Goal: Information Seeking & Learning: Understand process/instructions

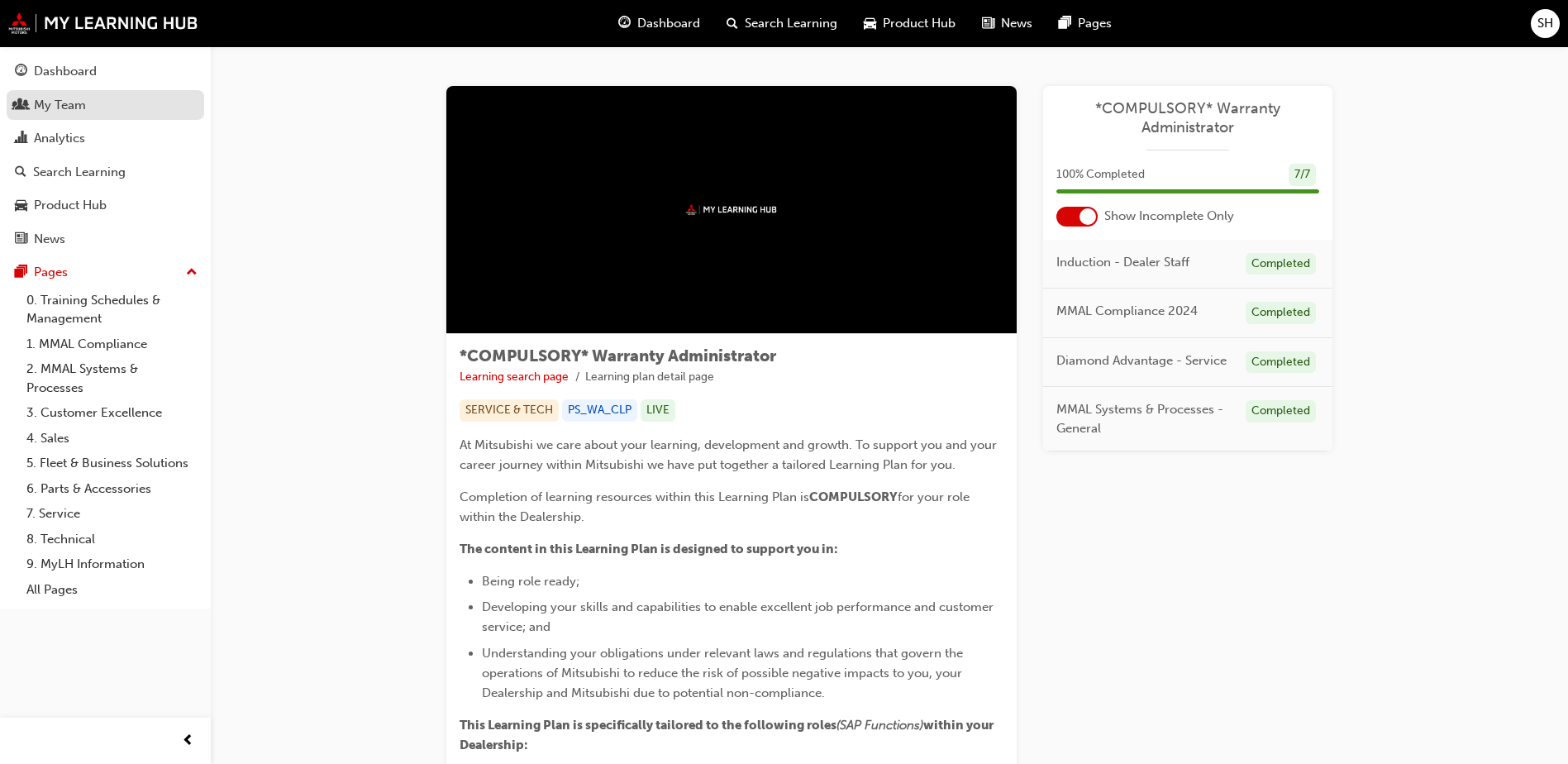
click at [53, 106] on div "My Team" at bounding box center [60, 105] width 52 height 19
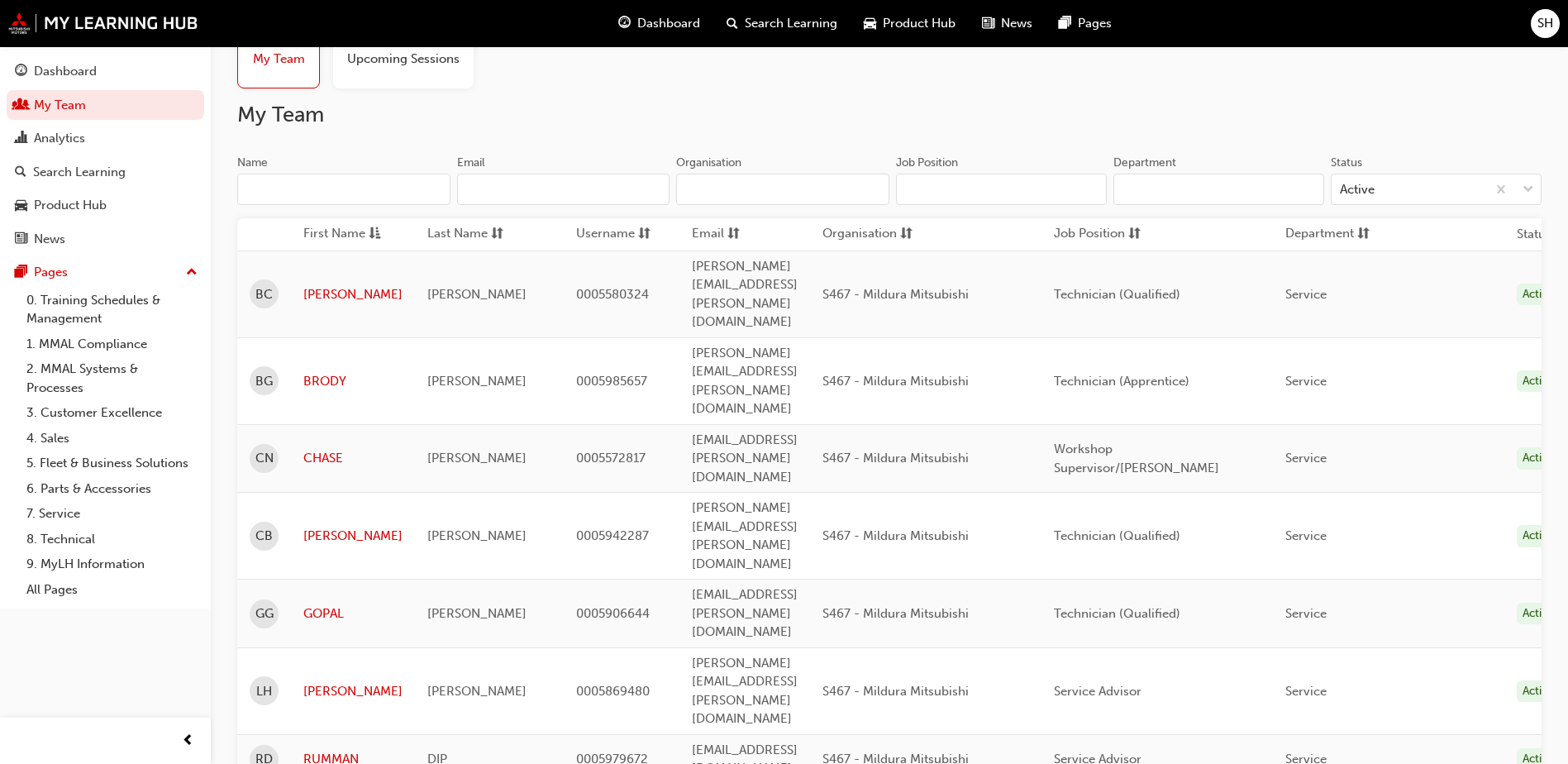
scroll to position [82, 0]
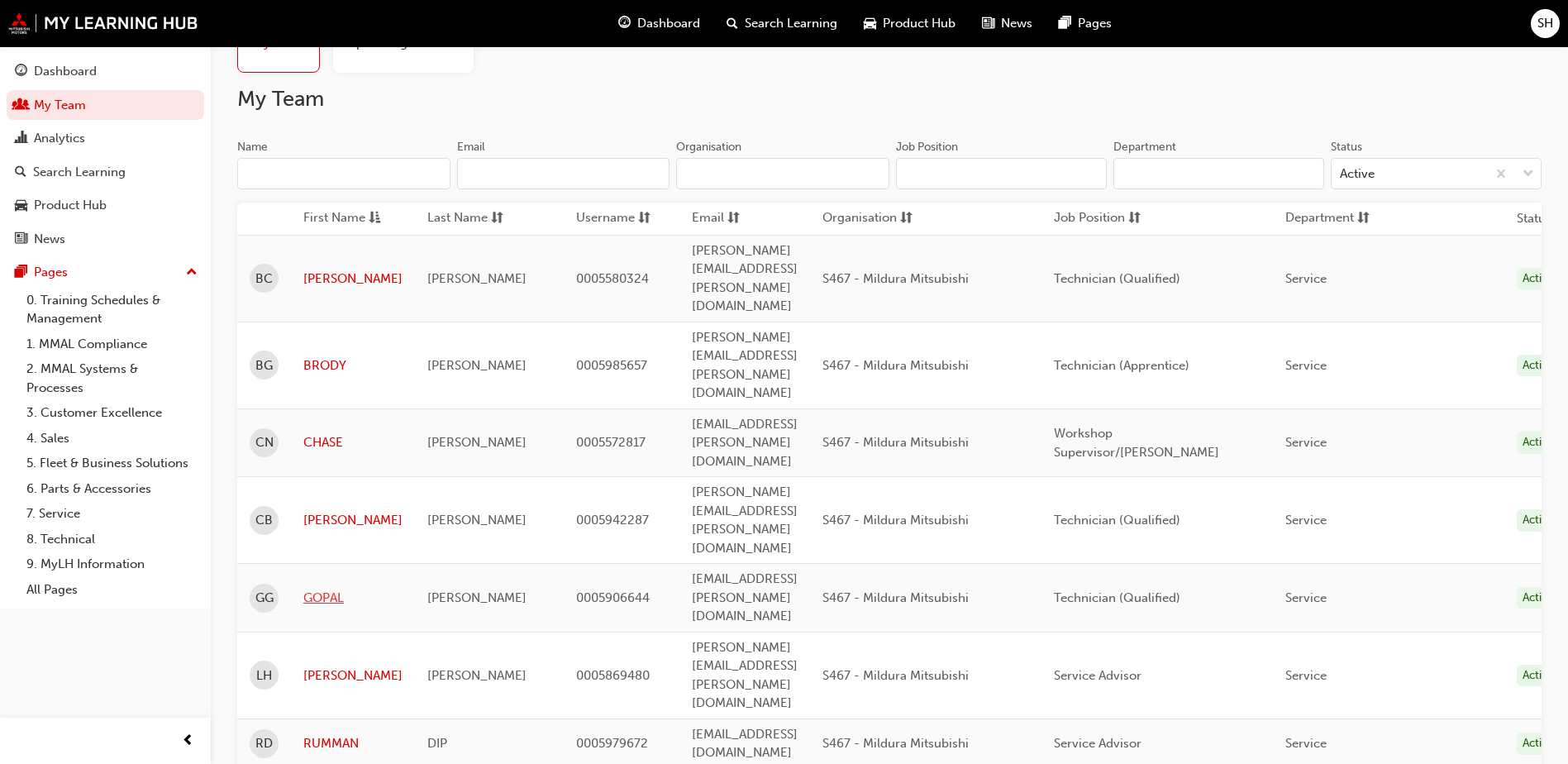
click at [321, 589] on link "GOPAL" at bounding box center [352, 598] width 99 height 19
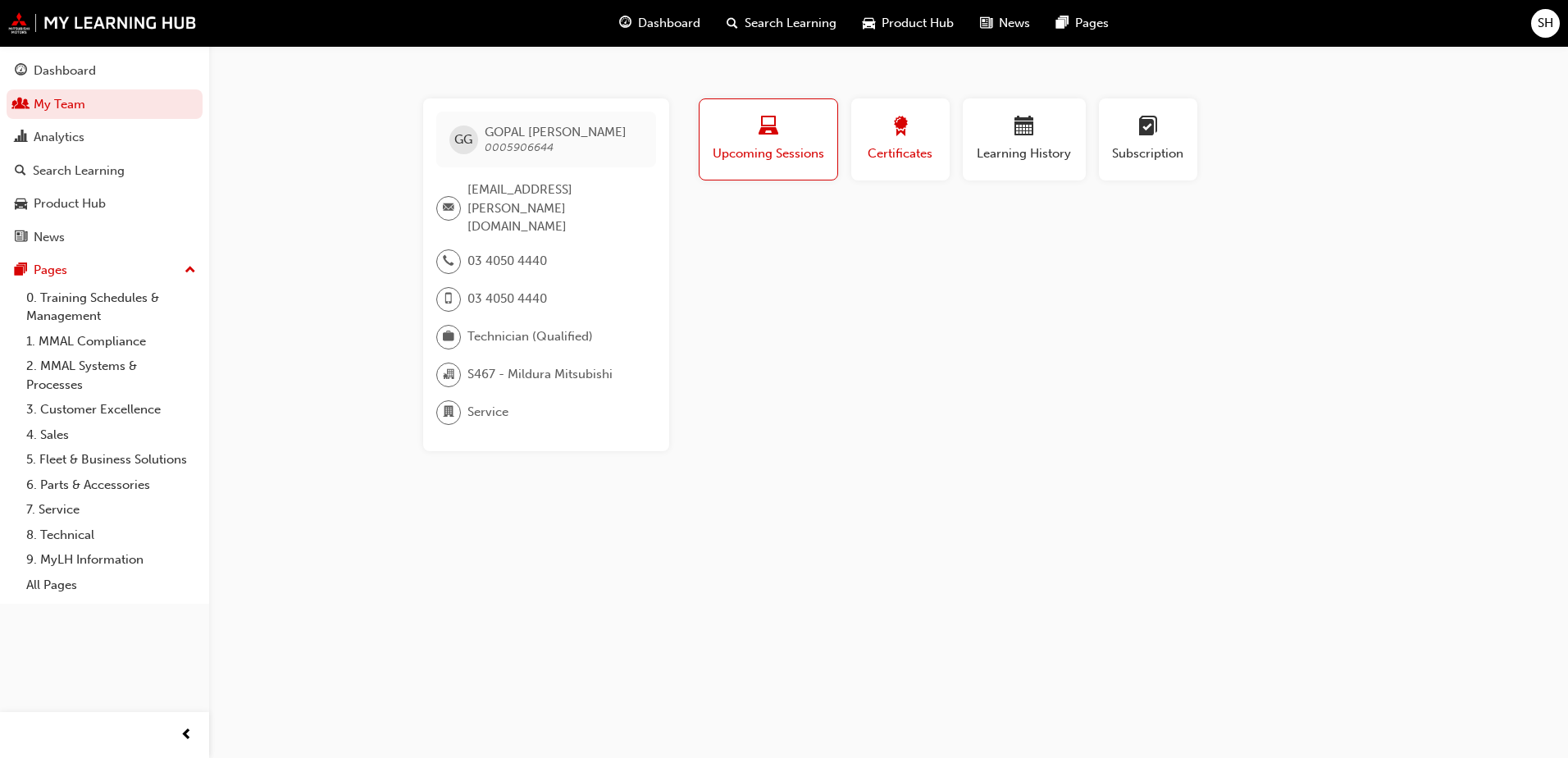
click at [910, 157] on span "Certificates" at bounding box center [900, 154] width 74 height 19
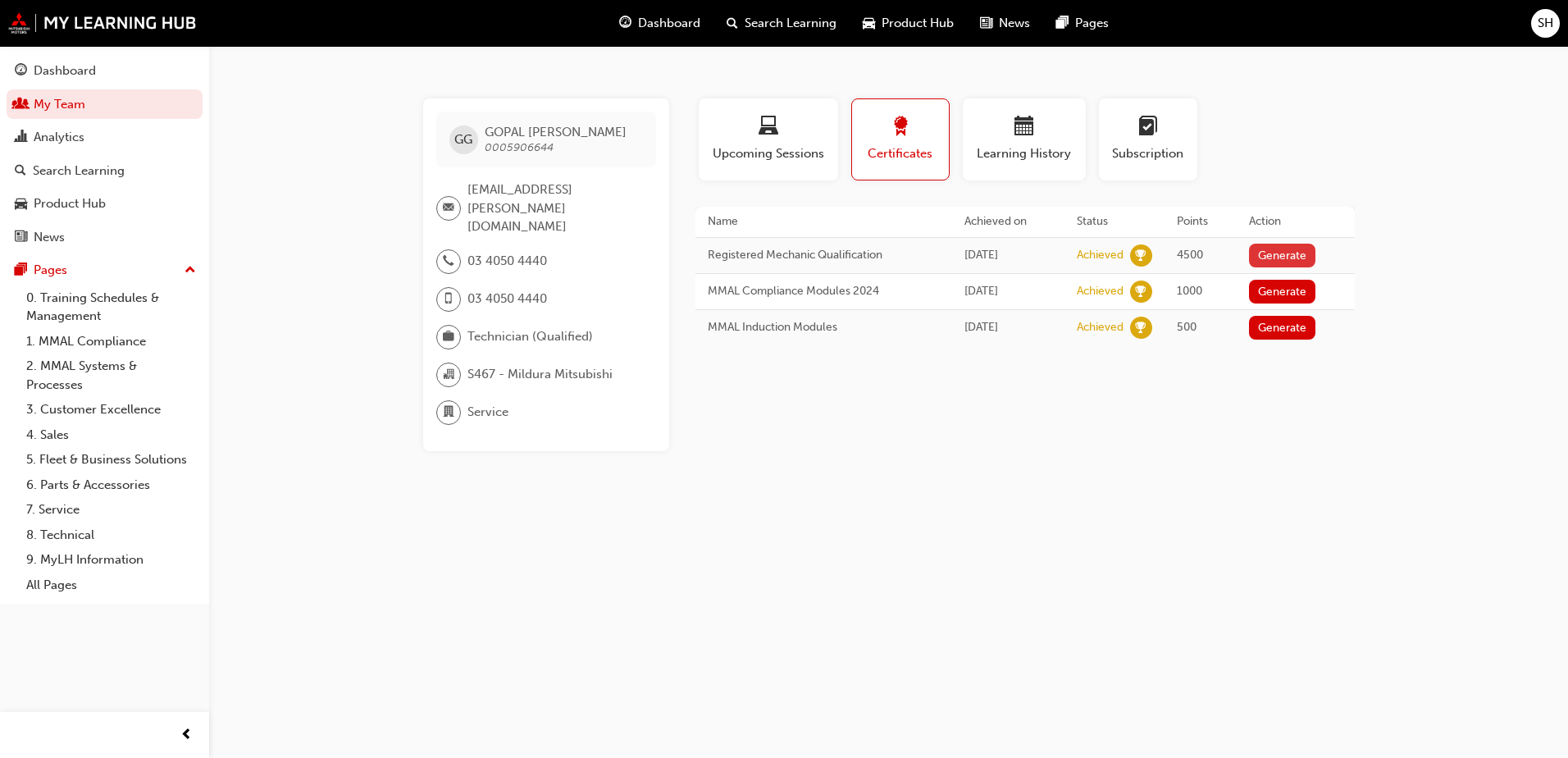
click at [1268, 253] on button "Generate" at bounding box center [1281, 255] width 67 height 23
click at [1029, 150] on span "Learning History" at bounding box center [1023, 154] width 98 height 19
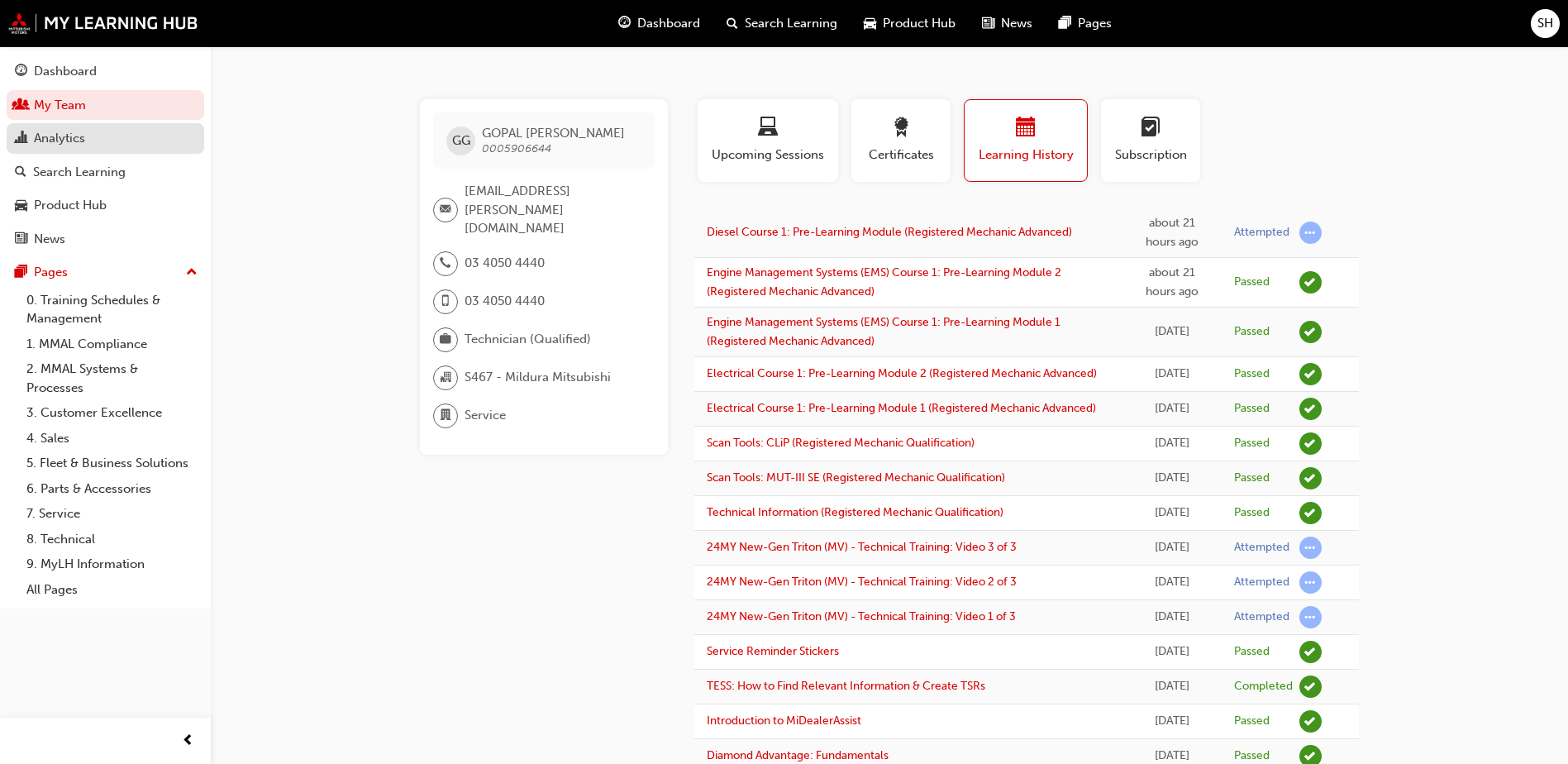
click at [59, 134] on div "Analytics" at bounding box center [60, 138] width 52 height 19
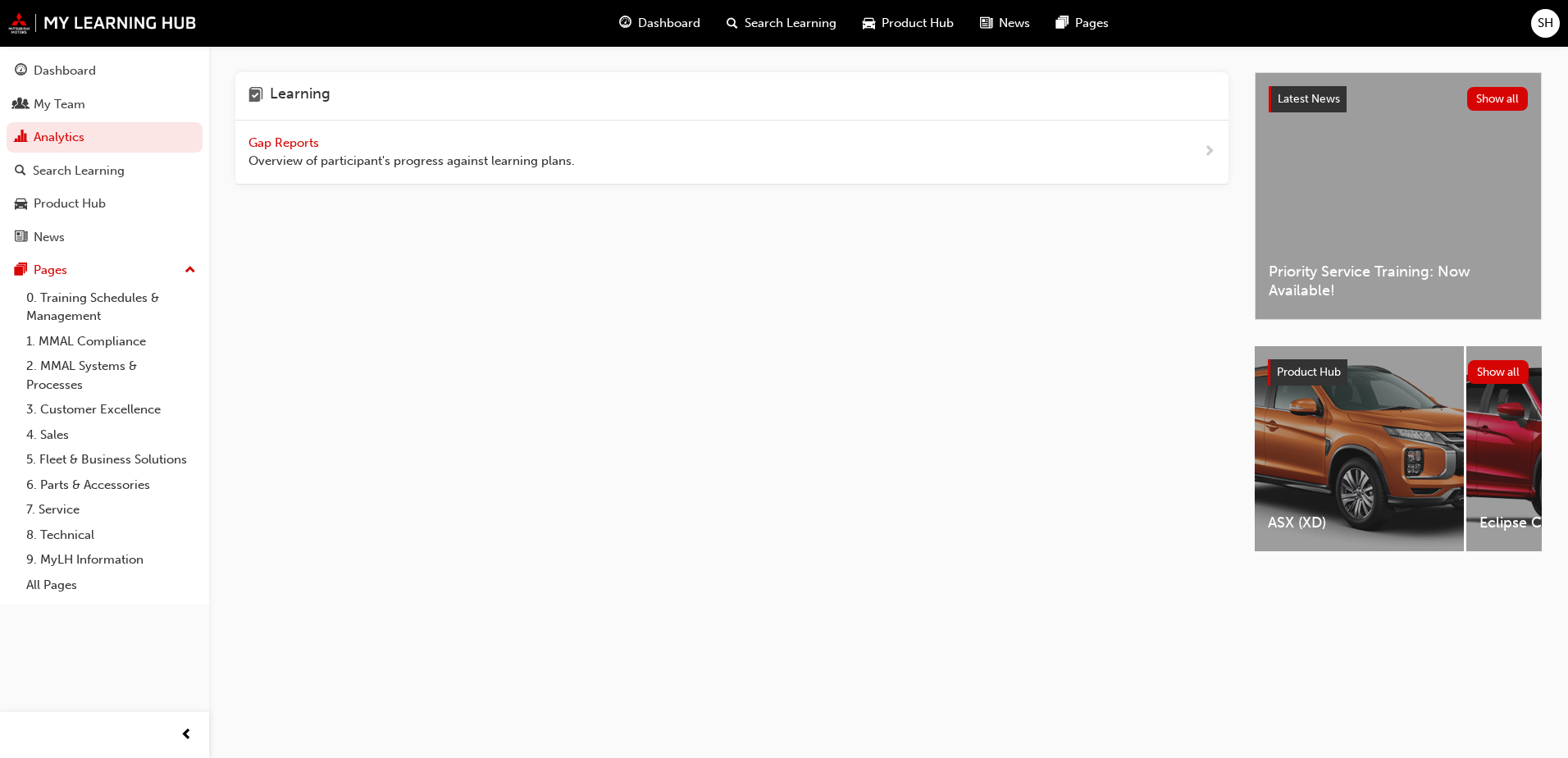
click at [274, 143] on span "Gap Reports" at bounding box center [285, 143] width 74 height 15
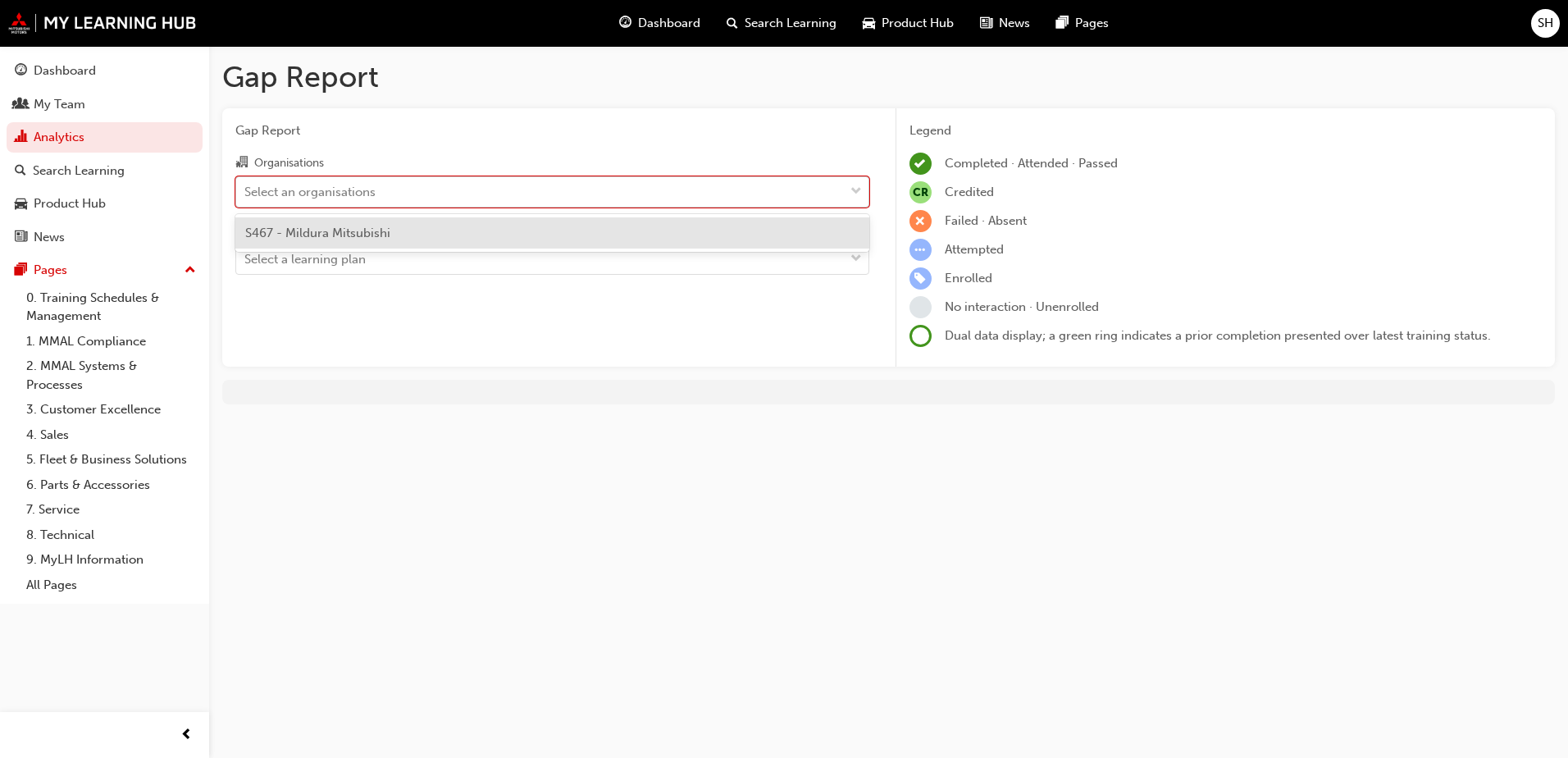
click at [577, 196] on div "Select an organisations" at bounding box center [539, 191] width 607 height 29
click at [246, 196] on input "Organisations option S467 - Mildura Mitsubishi focused, 1 of 1. 1 result availa…" at bounding box center [245, 190] width 2 height 14
click at [379, 230] on span "S467 - Mildura Mitsubishi" at bounding box center [317, 233] width 145 height 15
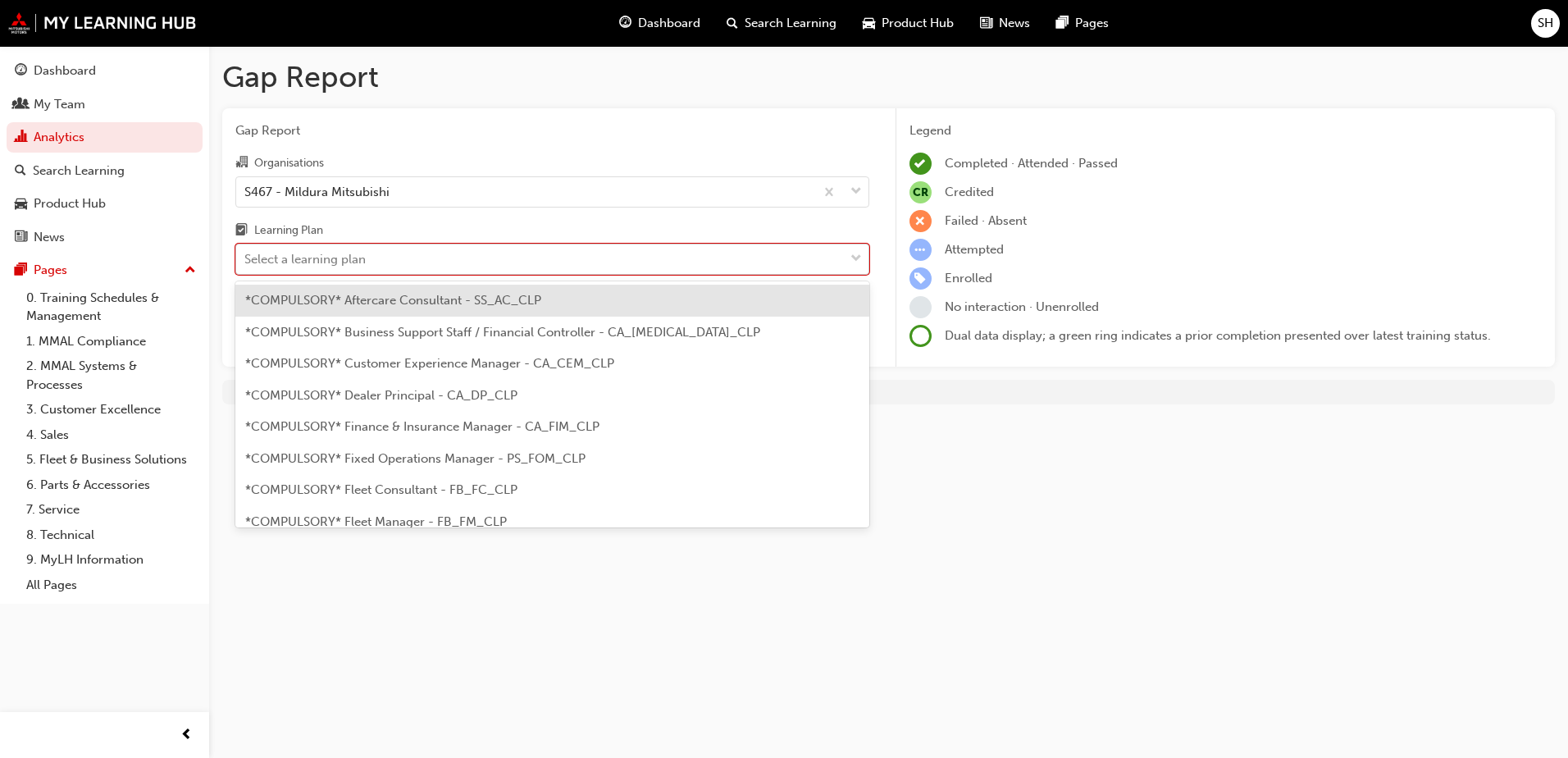
click at [499, 268] on div "Select a learning plan" at bounding box center [539, 259] width 607 height 29
click at [246, 266] on input "Learning Plan option *COMPULSORY* Aftercare Consultant - SS_AC_CLP focused, 1 o…" at bounding box center [245, 259] width 2 height 14
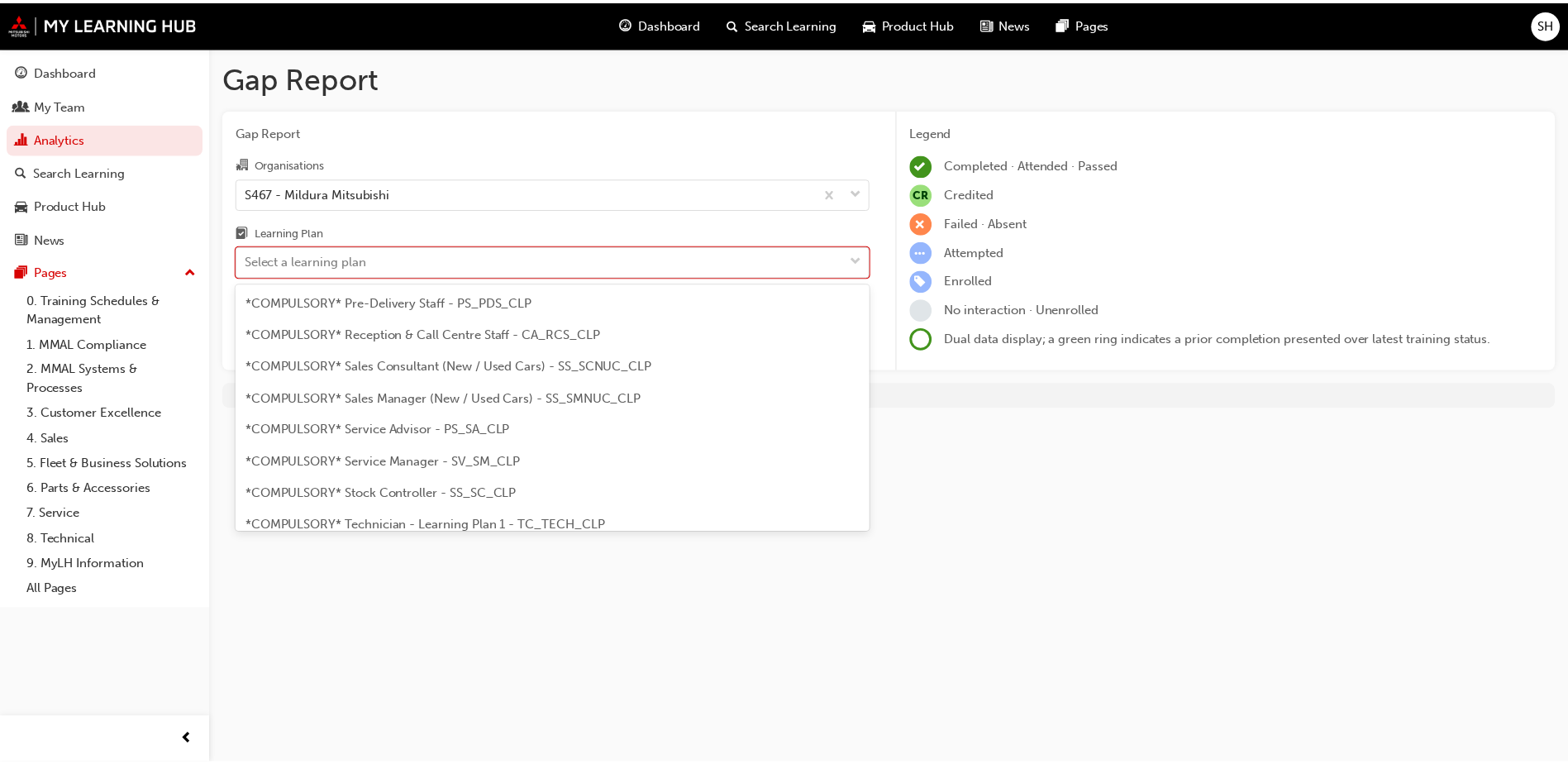
scroll to position [522, 0]
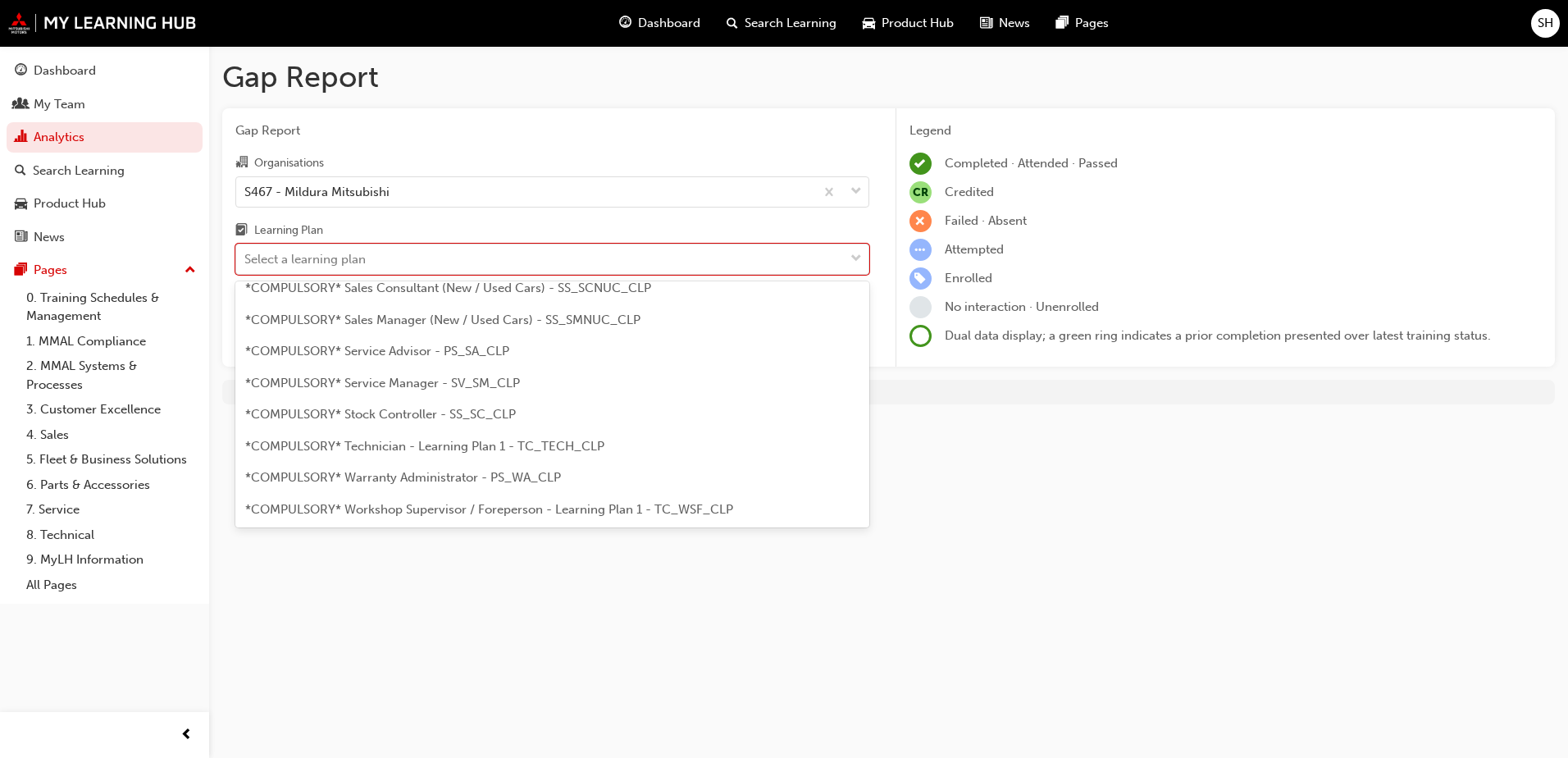
click at [433, 388] on span "*COMPULSORY* Service Manager - SV_SM_CLP" at bounding box center [382, 382] width 275 height 15
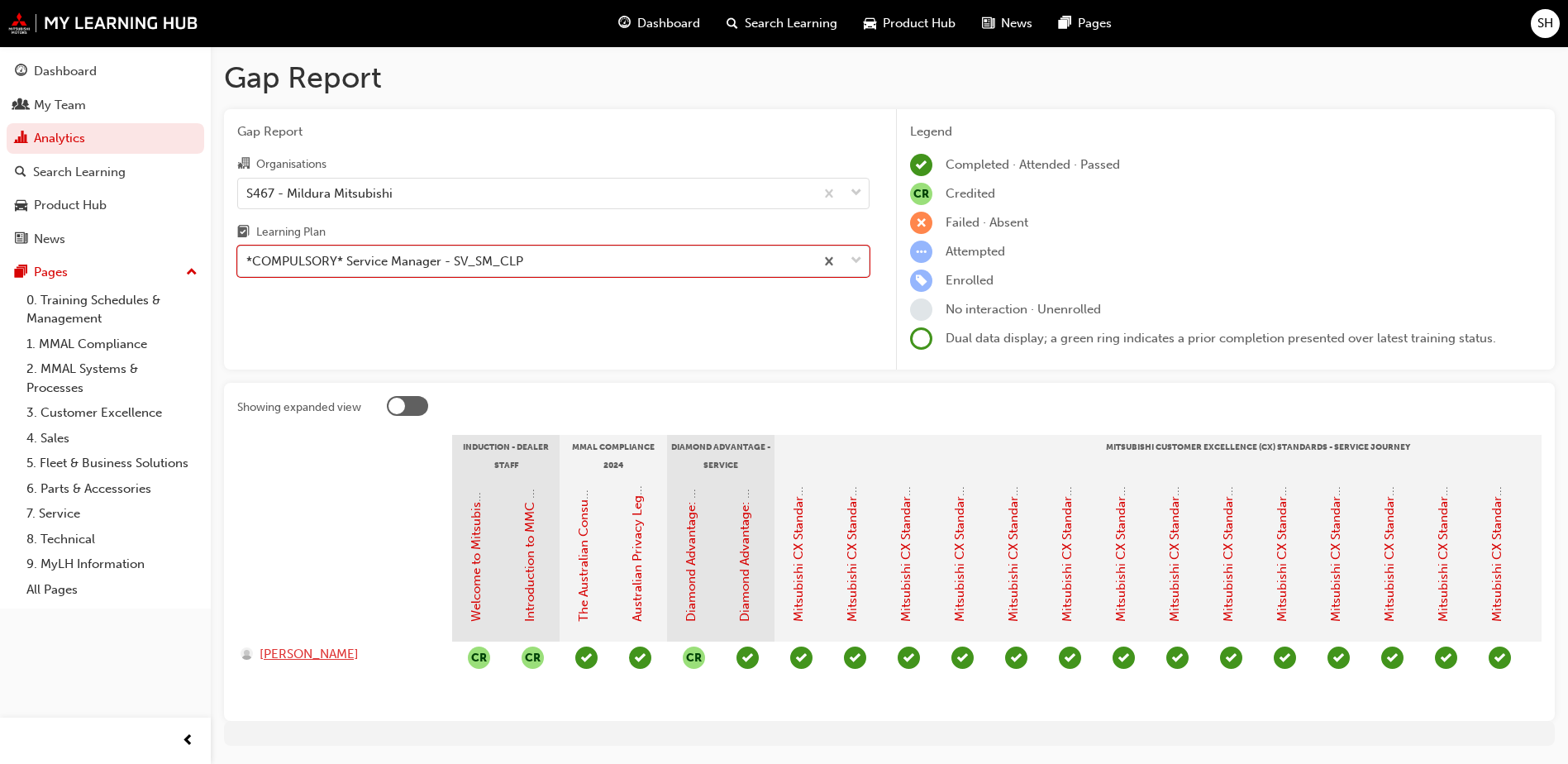
click at [279, 654] on span "[PERSON_NAME]" at bounding box center [308, 654] width 99 height 19
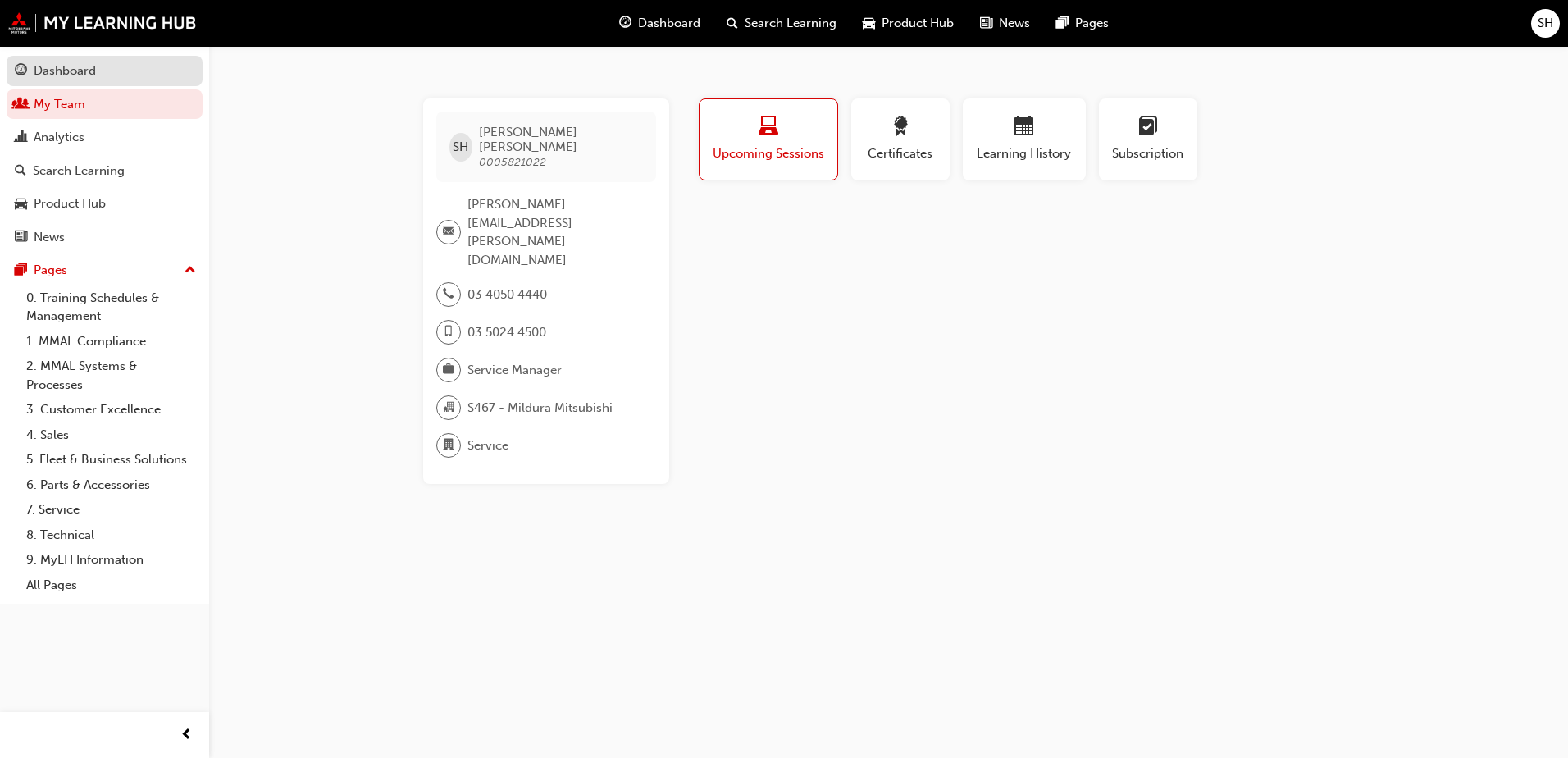
click at [63, 70] on div "Dashboard" at bounding box center [65, 71] width 63 height 19
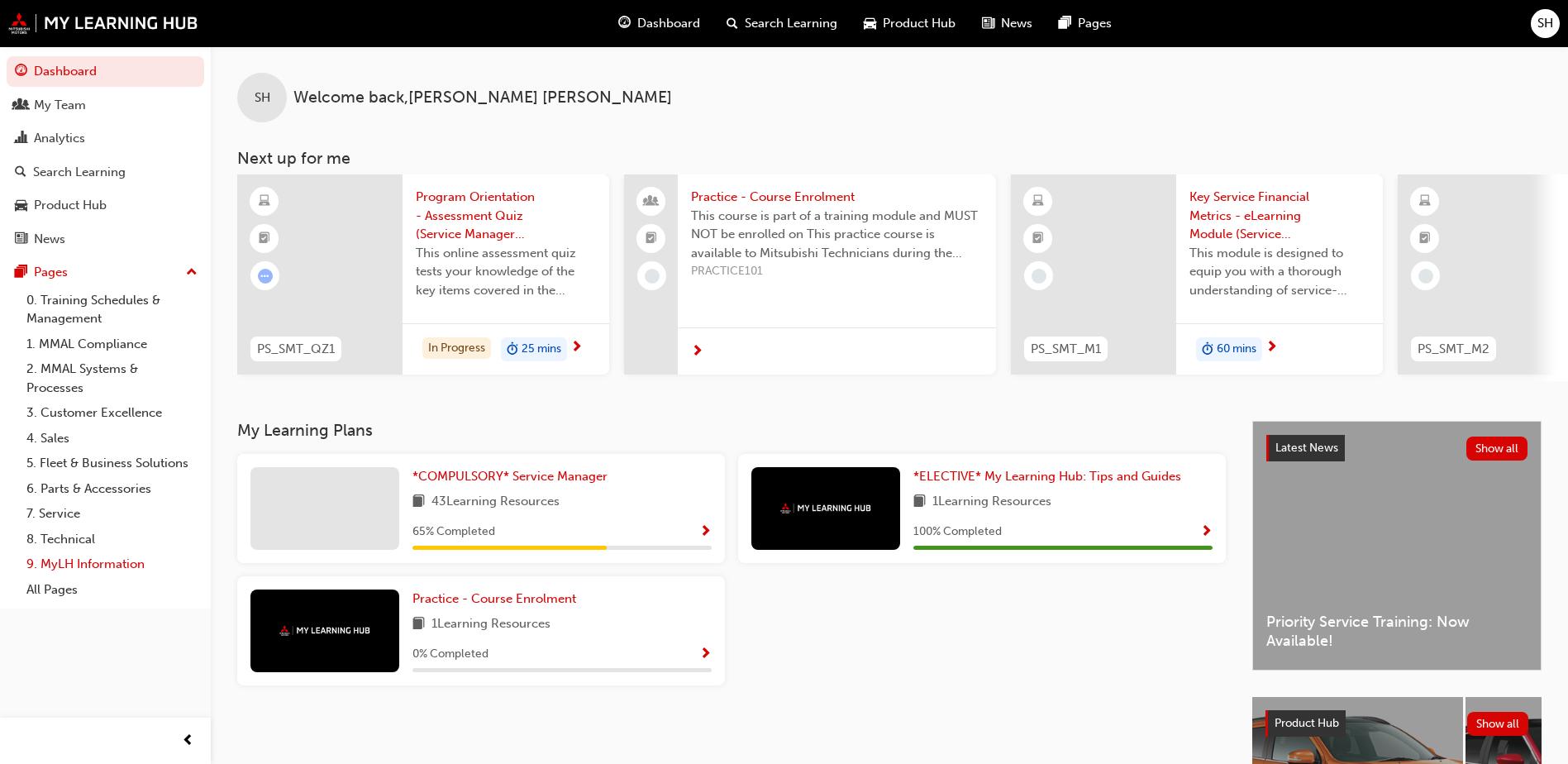
click at [58, 562] on link "9. MyLH Information" at bounding box center [112, 564] width 184 height 25
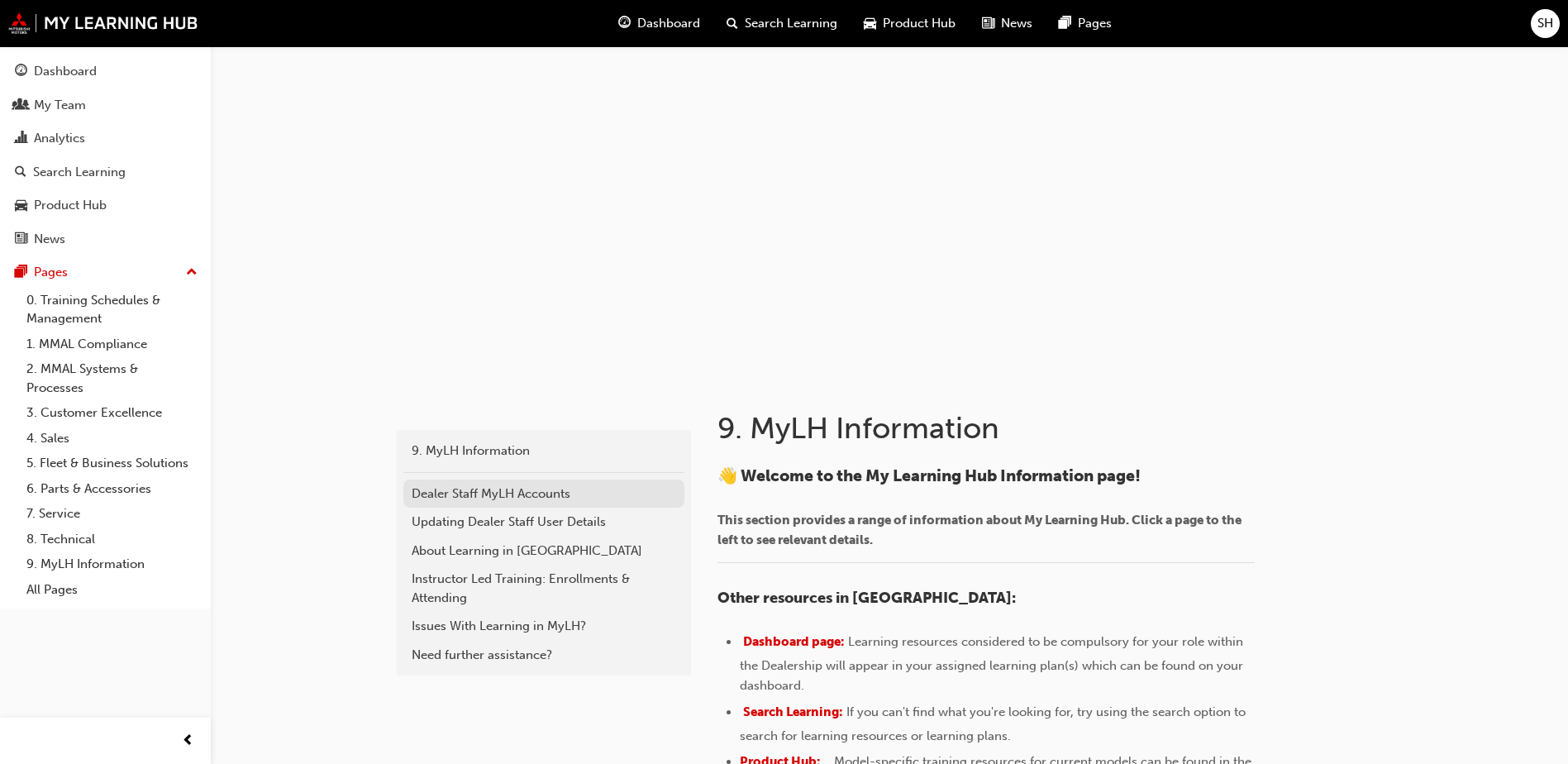
click at [521, 492] on div "Dealer Staff MyLH Accounts" at bounding box center [544, 494] width 265 height 19
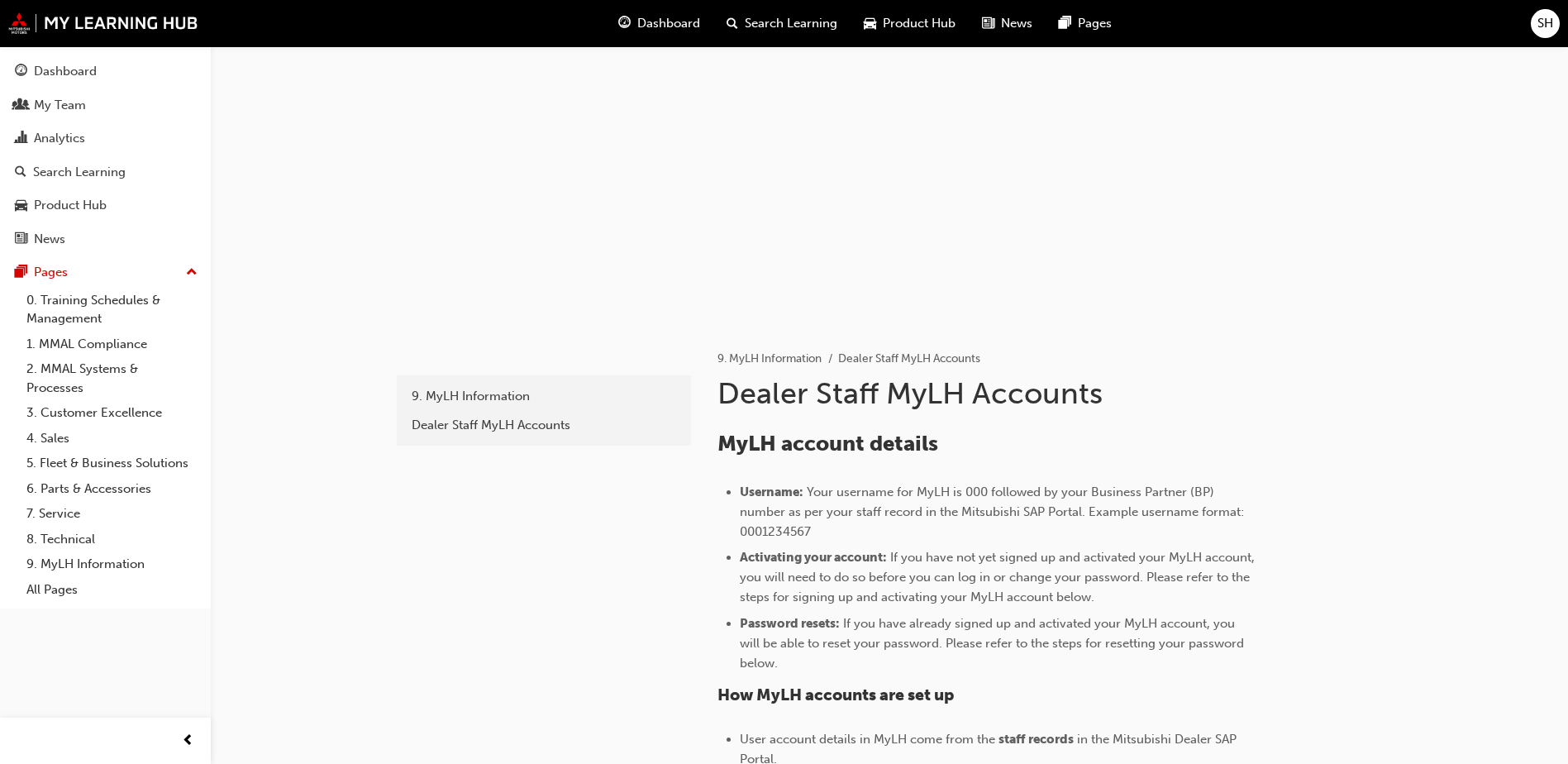
scroll to position [82, 0]
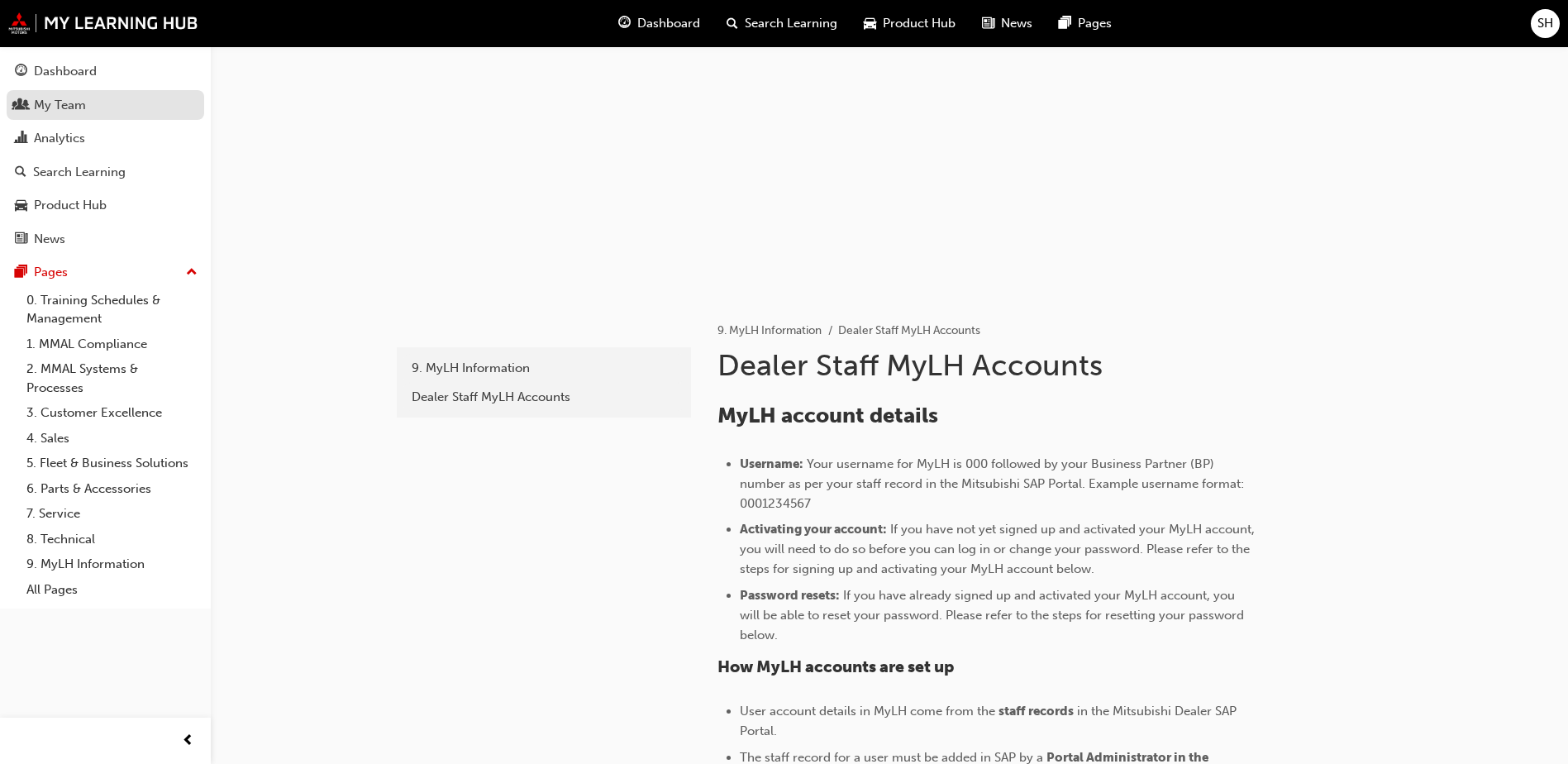
click at [57, 105] on div "My Team" at bounding box center [60, 105] width 52 height 19
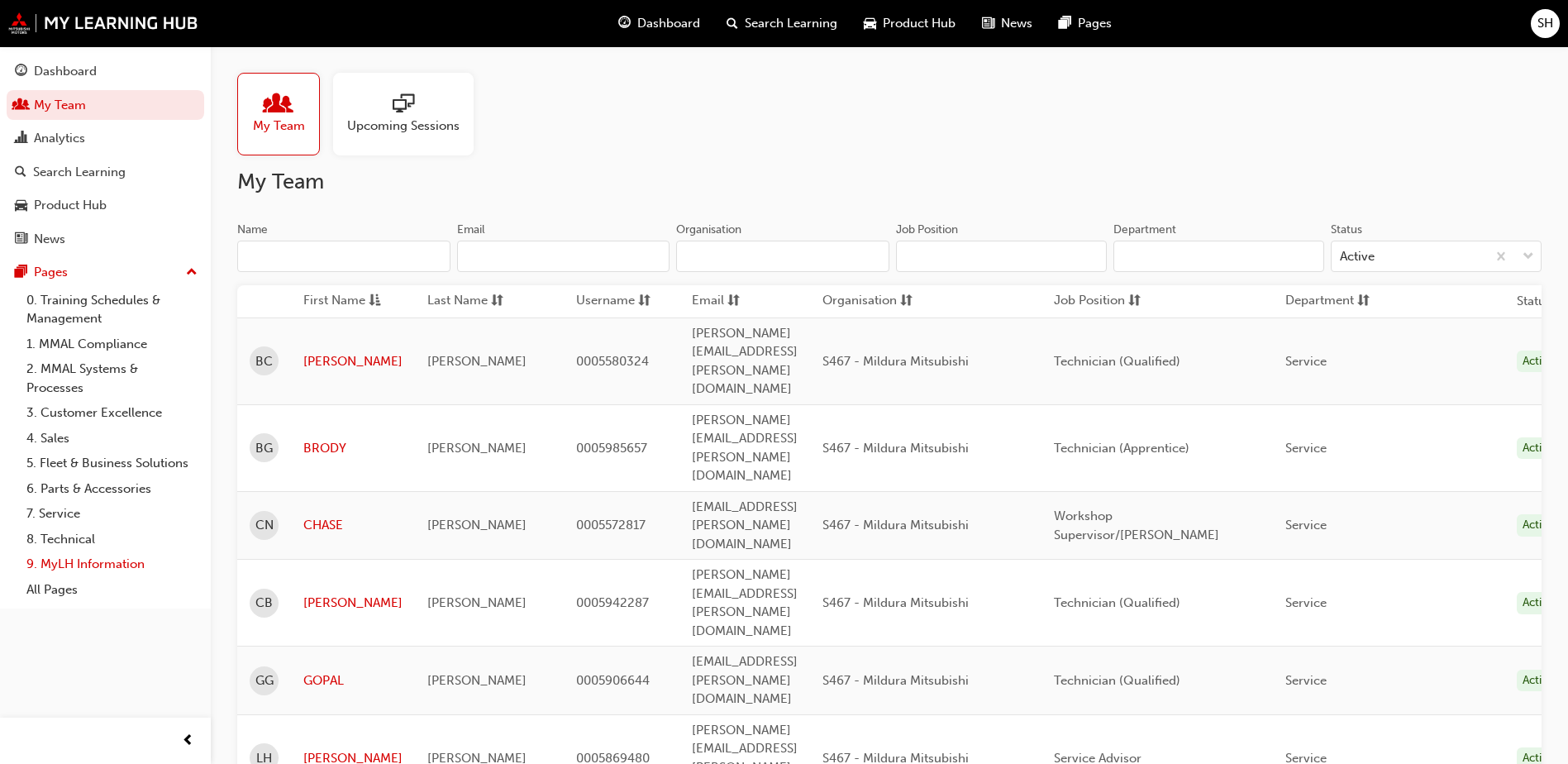
click at [60, 562] on link "9. MyLH Information" at bounding box center [112, 564] width 184 height 25
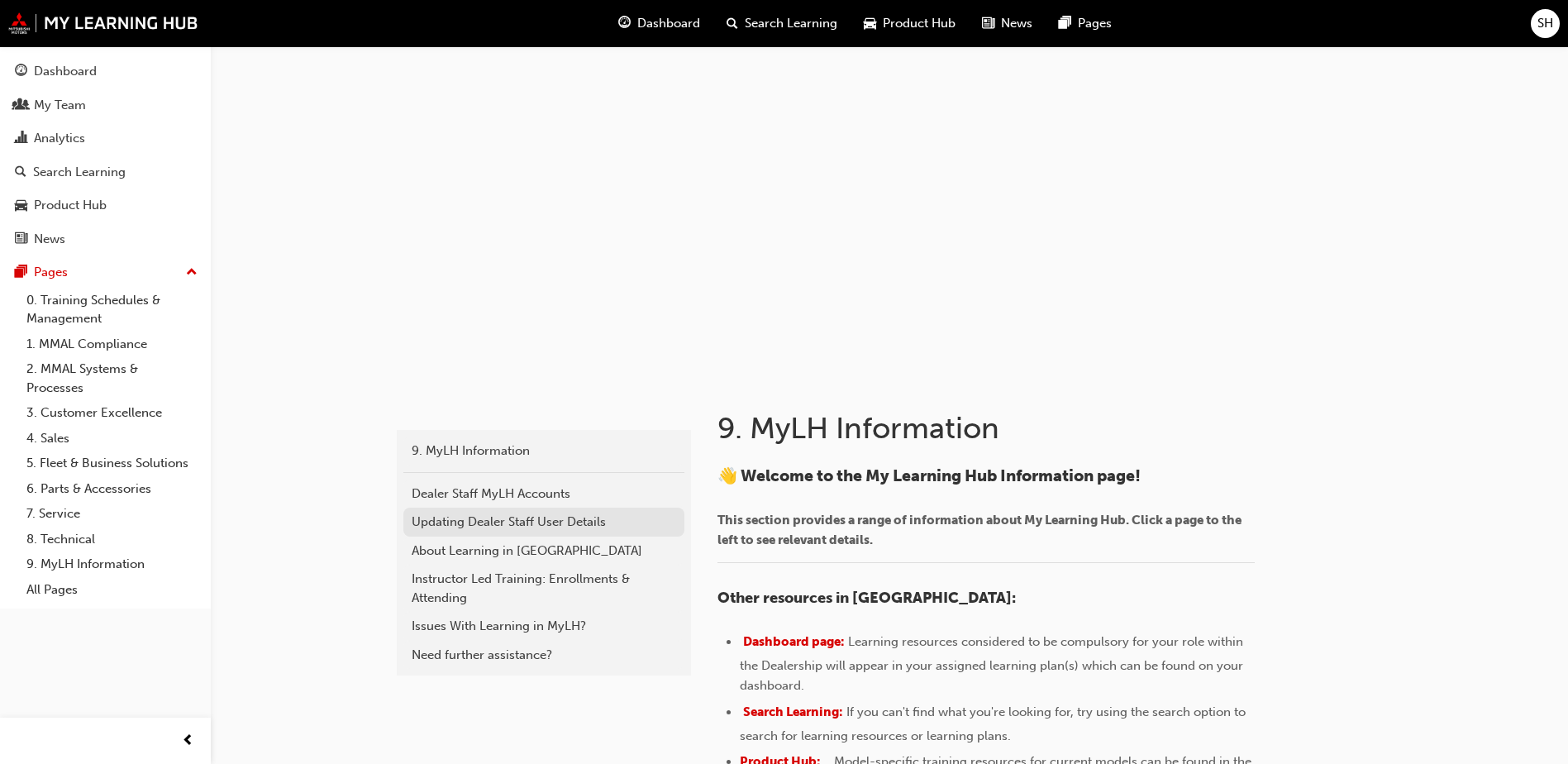
click at [463, 522] on div "Updating Dealer Staff User Details" at bounding box center [544, 522] width 265 height 19
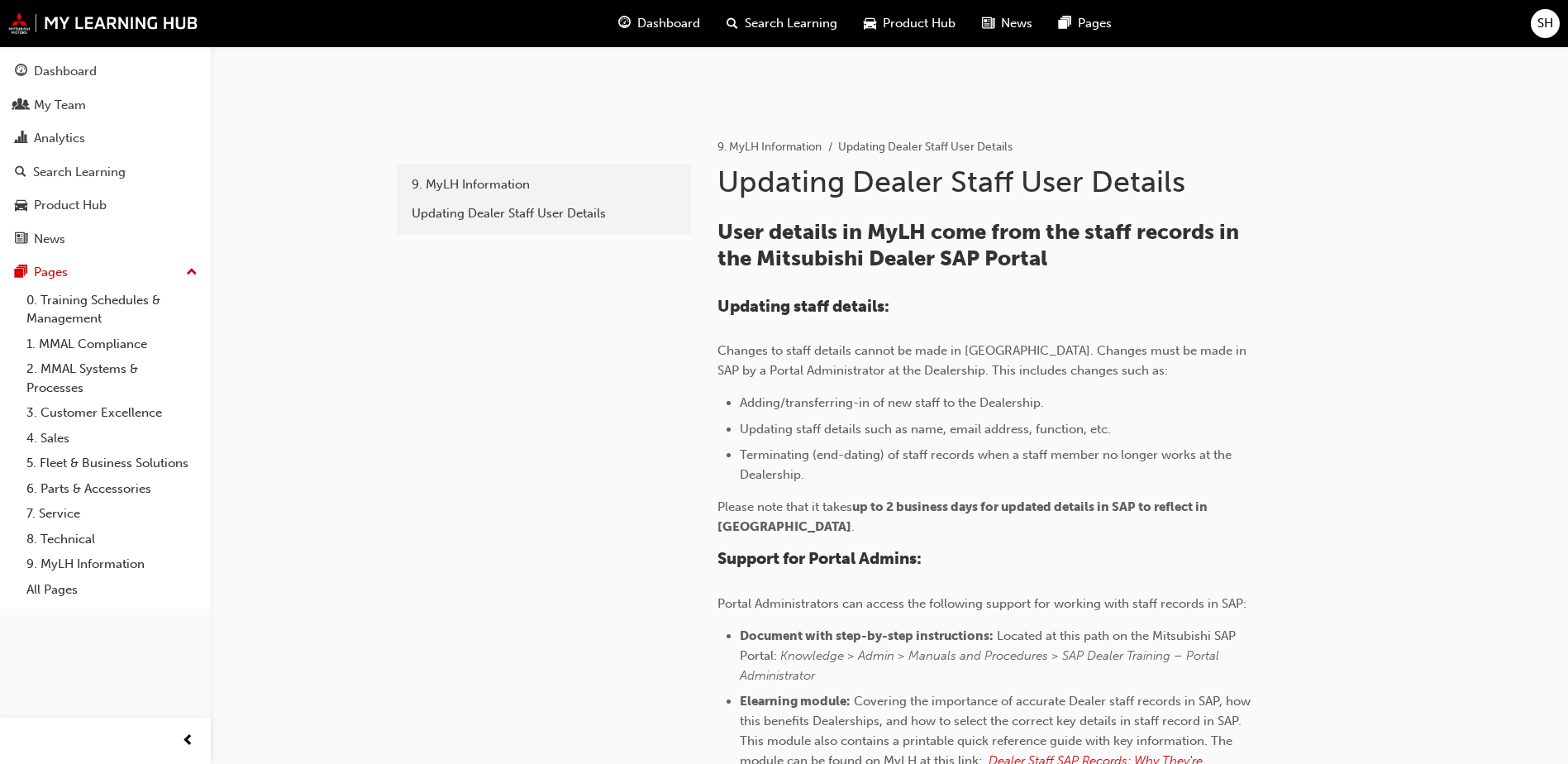
scroll to position [242, 0]
